Goal: Information Seeking & Learning: Learn about a topic

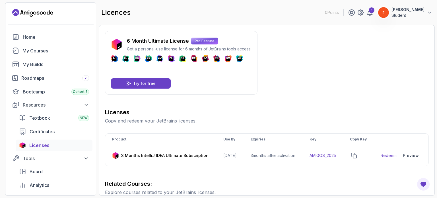
scroll to position [37, 0]
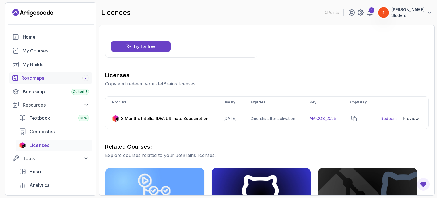
click at [36, 77] on div "Roadmaps 7" at bounding box center [55, 78] width 68 height 7
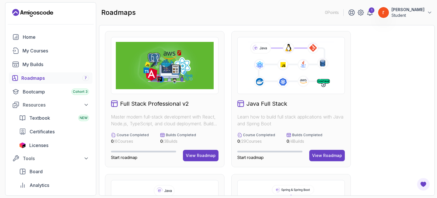
click at [262, 104] on h2 "Java Full Stack" at bounding box center [266, 104] width 41 height 8
click at [320, 157] on div "View Roadmap" at bounding box center [327, 156] width 30 height 6
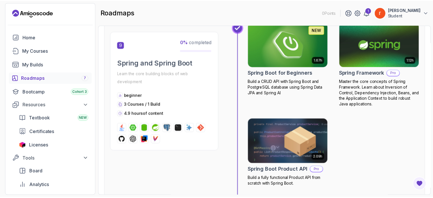
scroll to position [1080, 0]
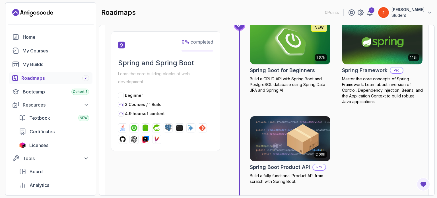
click at [279, 55] on img at bounding box center [290, 42] width 84 height 47
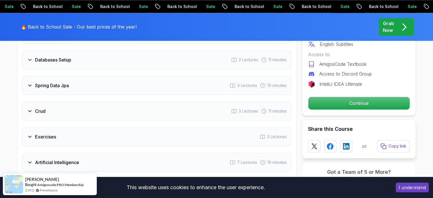
scroll to position [923, 0]
click at [403, 187] on button "I understand" at bounding box center [412, 187] width 33 height 10
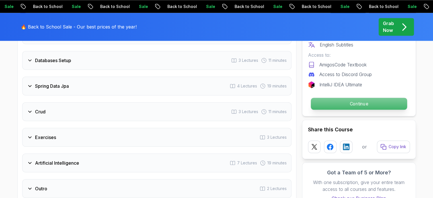
click at [350, 98] on p "Continue" at bounding box center [359, 104] width 96 height 12
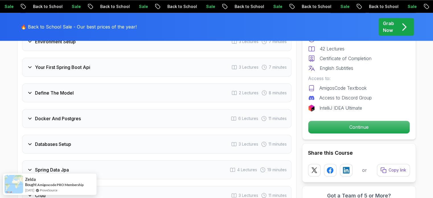
scroll to position [840, 0]
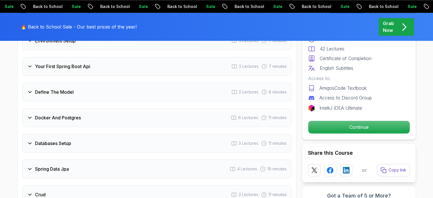
click at [29, 115] on icon at bounding box center [30, 118] width 6 height 6
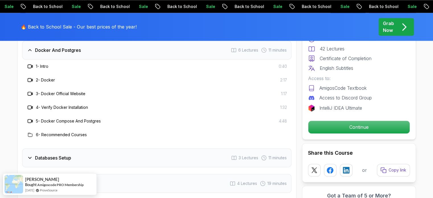
scroll to position [881, 0]
click at [29, 105] on icon at bounding box center [30, 106] width 4 height 3
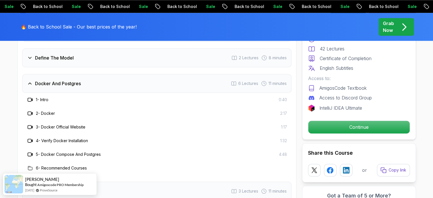
scroll to position [846, 0]
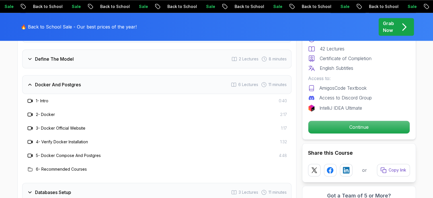
click at [217, 76] on div "Docker And Postgres 6 Lectures 11 minutes" at bounding box center [156, 84] width 269 height 19
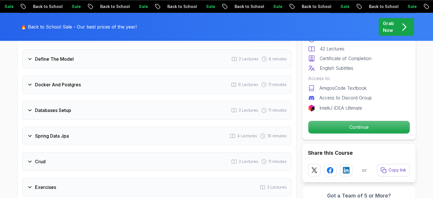
click at [217, 76] on div "Docker And Postgres 6 Lectures 11 minutes" at bounding box center [156, 84] width 269 height 19
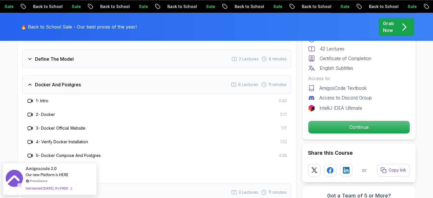
click at [285, 98] on span "0:40" at bounding box center [283, 101] width 8 height 6
